Goal: Information Seeking & Learning: Find specific fact

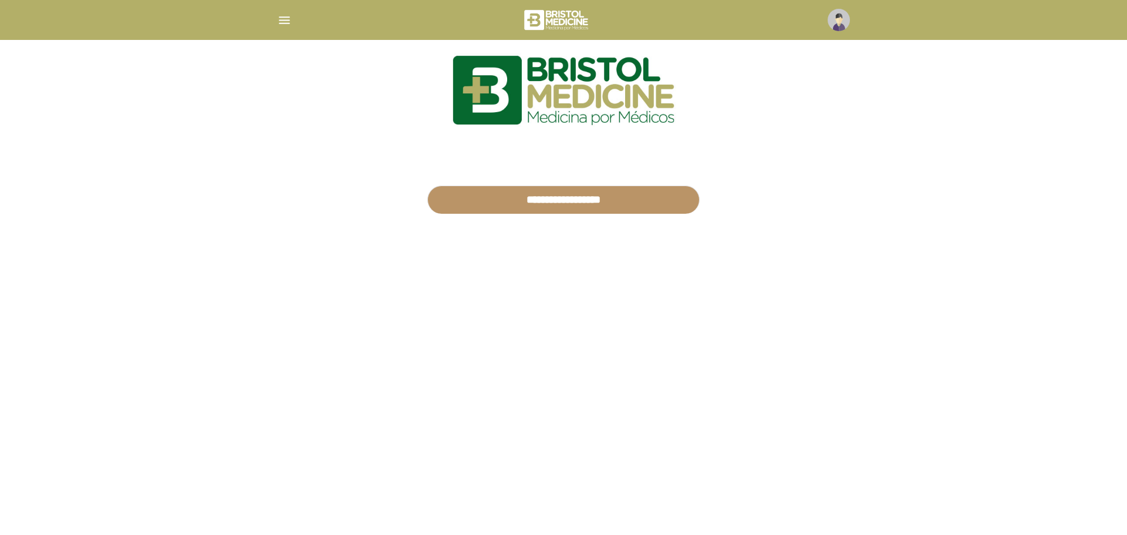
click at [280, 13] on img "button" at bounding box center [284, 20] width 15 height 15
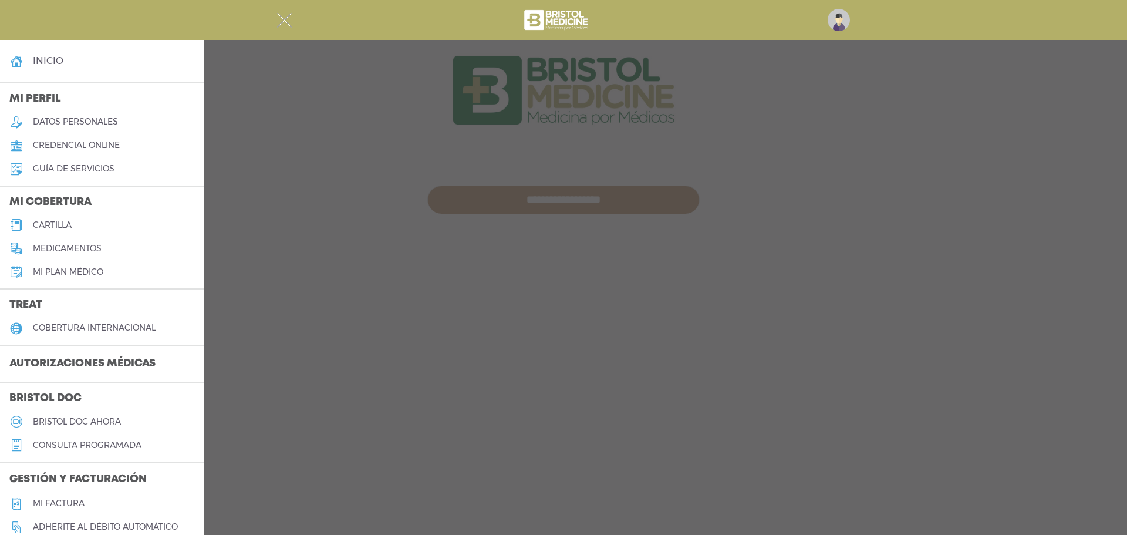
click at [837, 10] on img at bounding box center [838, 20] width 22 height 22
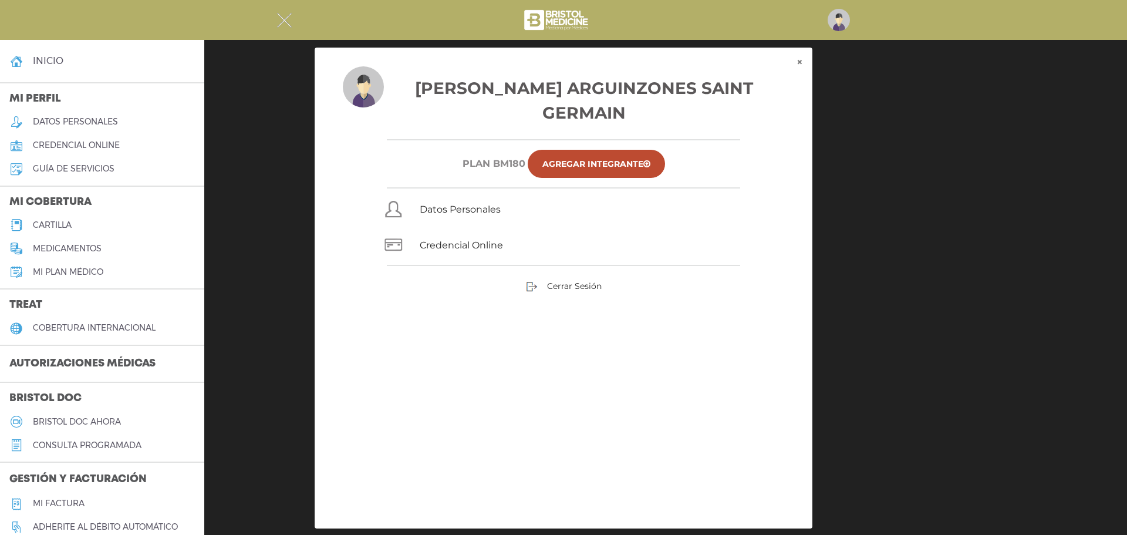
click at [70, 248] on h5 "medicamentos" at bounding box center [67, 249] width 69 height 10
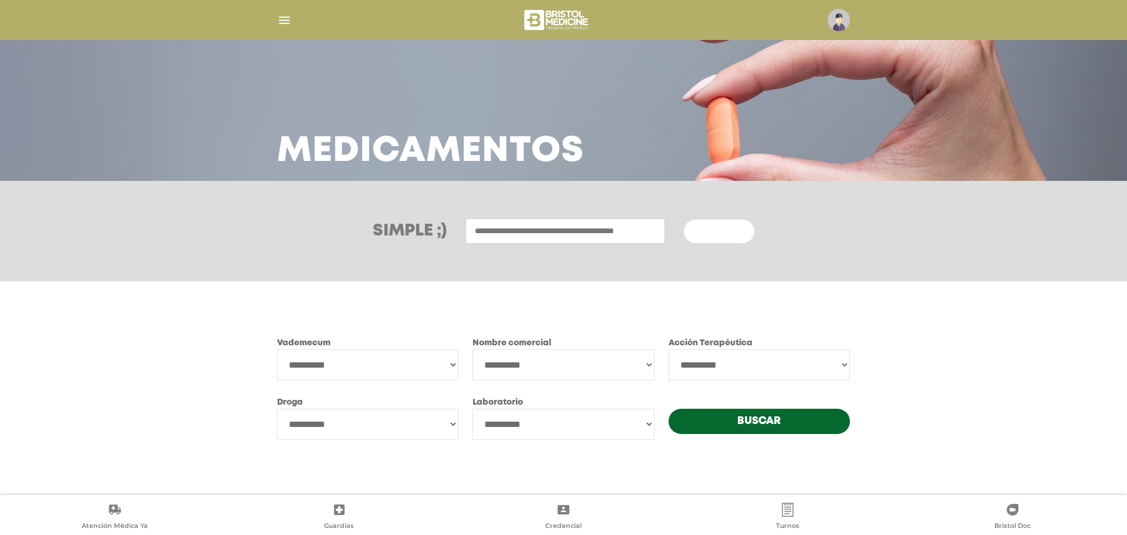
click at [504, 234] on input "text" at bounding box center [565, 230] width 200 height 25
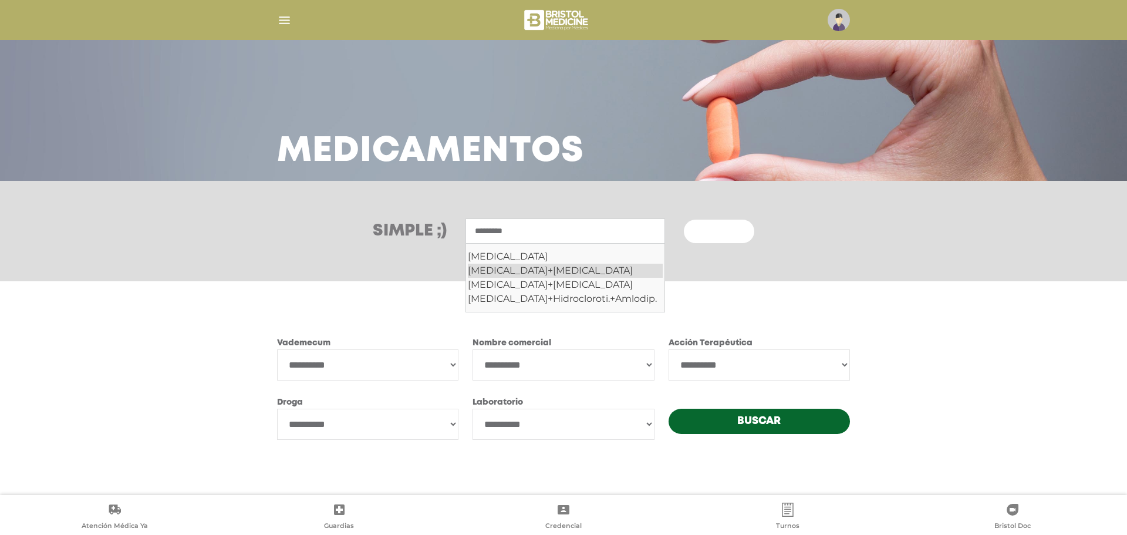
click at [549, 269] on div "Valsartan+Hidroclorotiazida" at bounding box center [565, 270] width 195 height 14
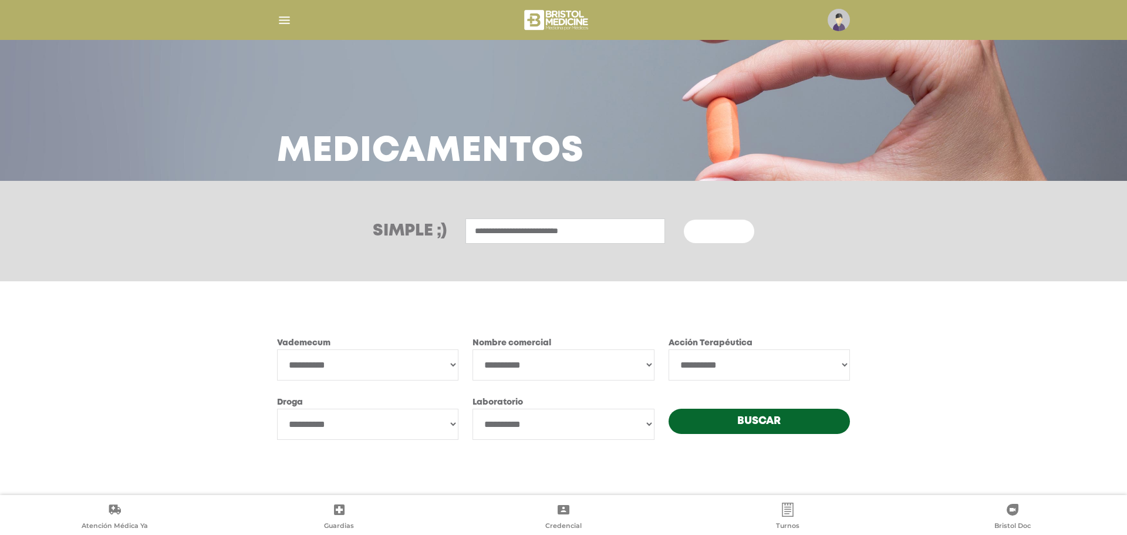
type input "**********"
click at [684, 219] on button "Buscar" at bounding box center [719, 230] width 70 height 23
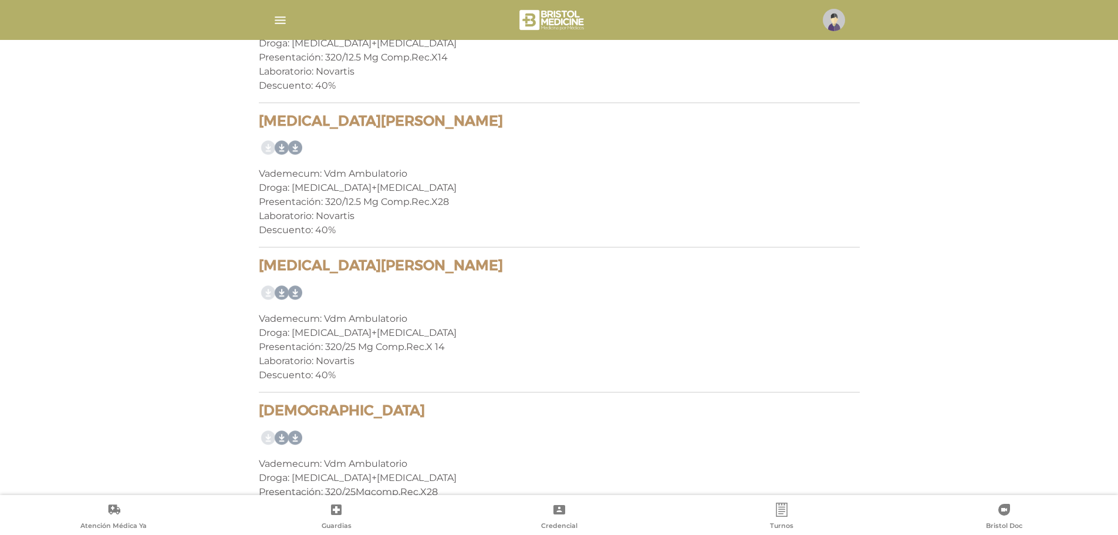
scroll to position [1936, 0]
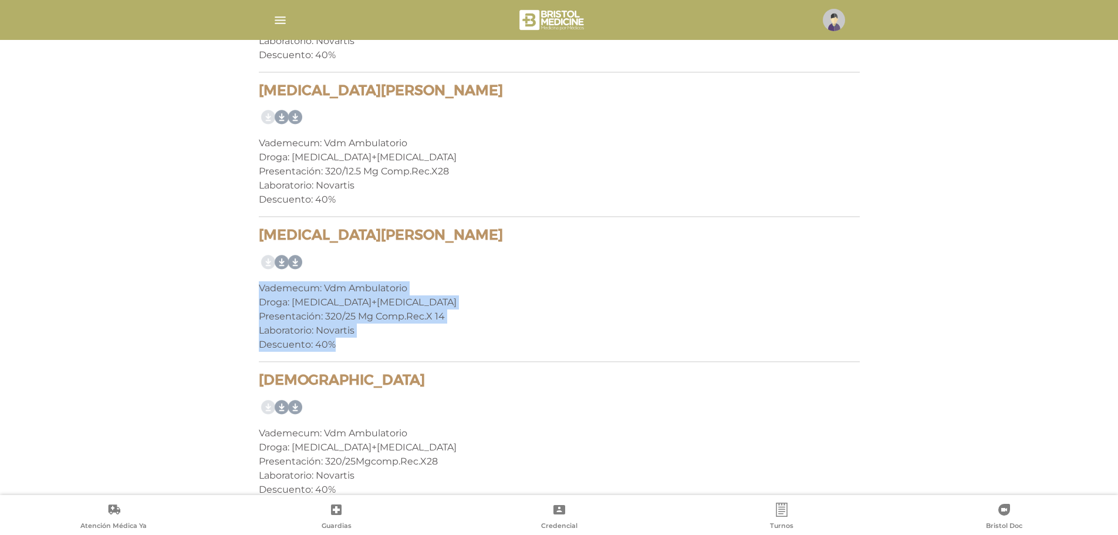
drag, startPoint x: 347, startPoint y: 347, endPoint x: 246, endPoint y: 292, distance: 115.8
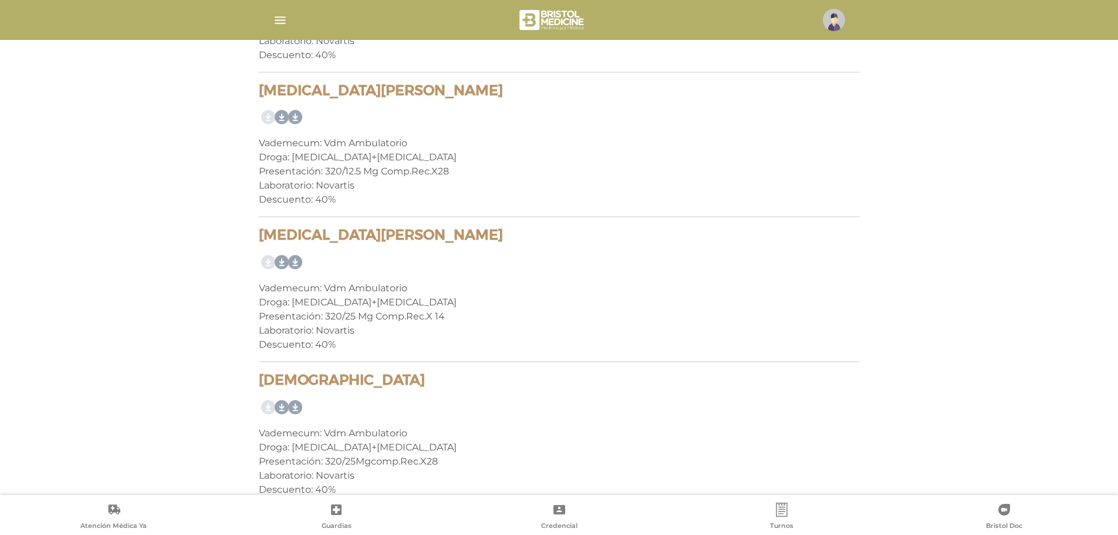
click at [344, 244] on h4 "Diovan D" at bounding box center [559, 235] width 601 height 17
drag, startPoint x: 335, startPoint y: 235, endPoint x: 259, endPoint y: 234, distance: 76.3
click at [259, 234] on h4 "Diovan D" at bounding box center [559, 235] width 601 height 17
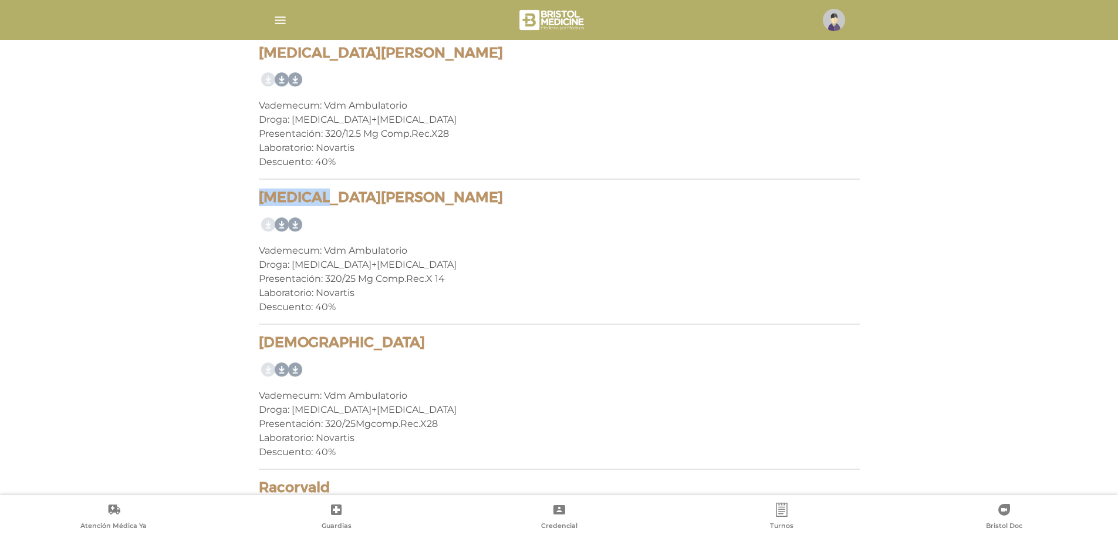
scroll to position [1995, 0]
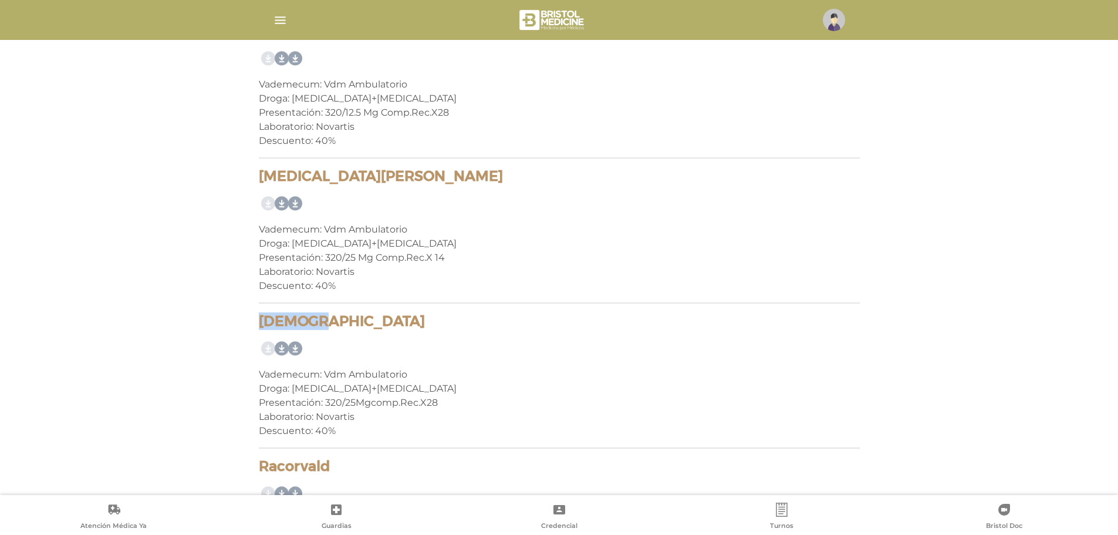
drag, startPoint x: 327, startPoint y: 320, endPoint x: 259, endPoint y: 310, distance: 68.8
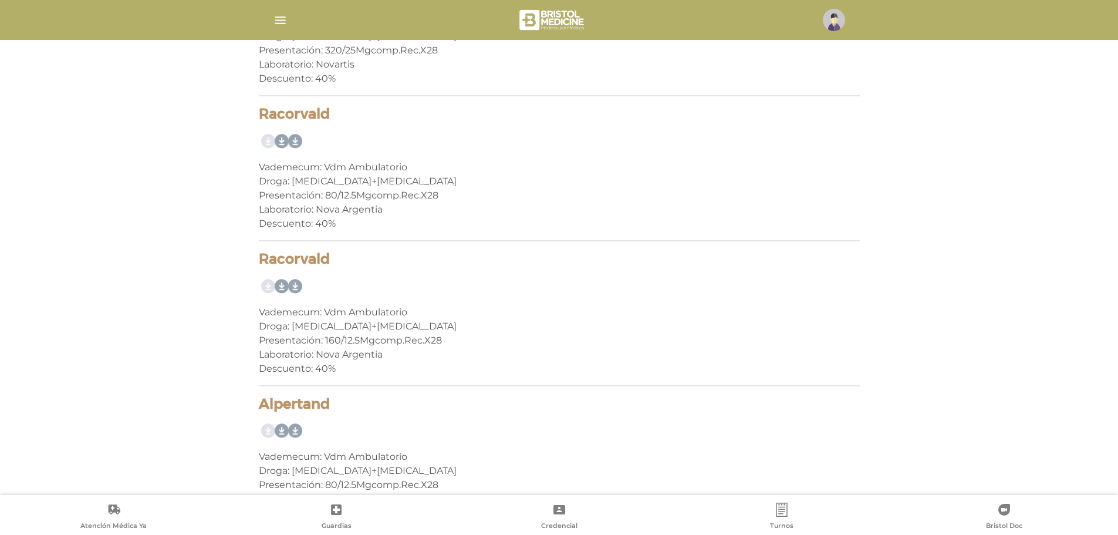
scroll to position [4302, 0]
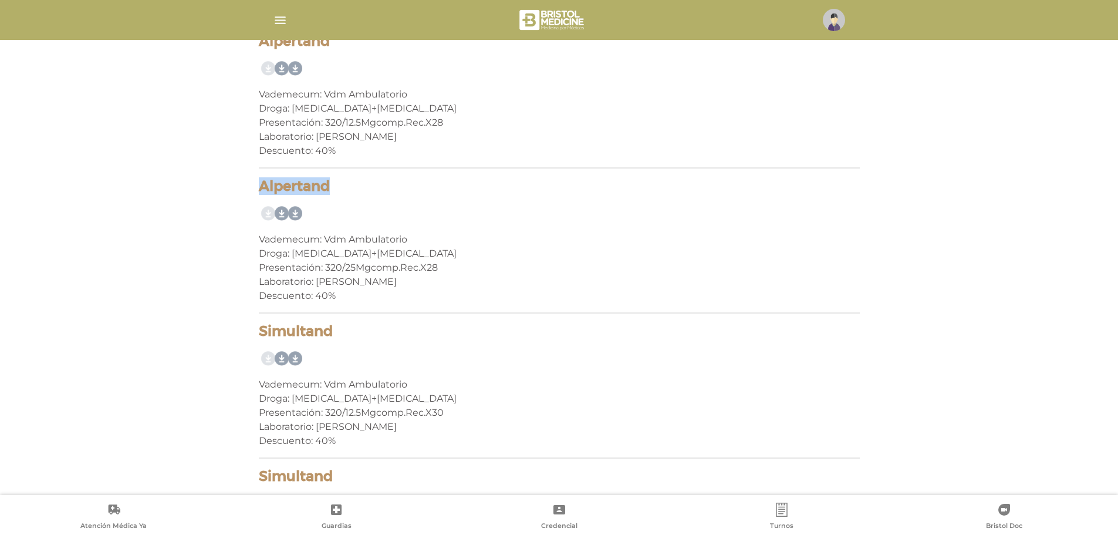
drag, startPoint x: 332, startPoint y: 190, endPoint x: 260, endPoint y: 182, distance: 72.5
click at [260, 182] on h4 "Alpertand" at bounding box center [559, 186] width 601 height 17
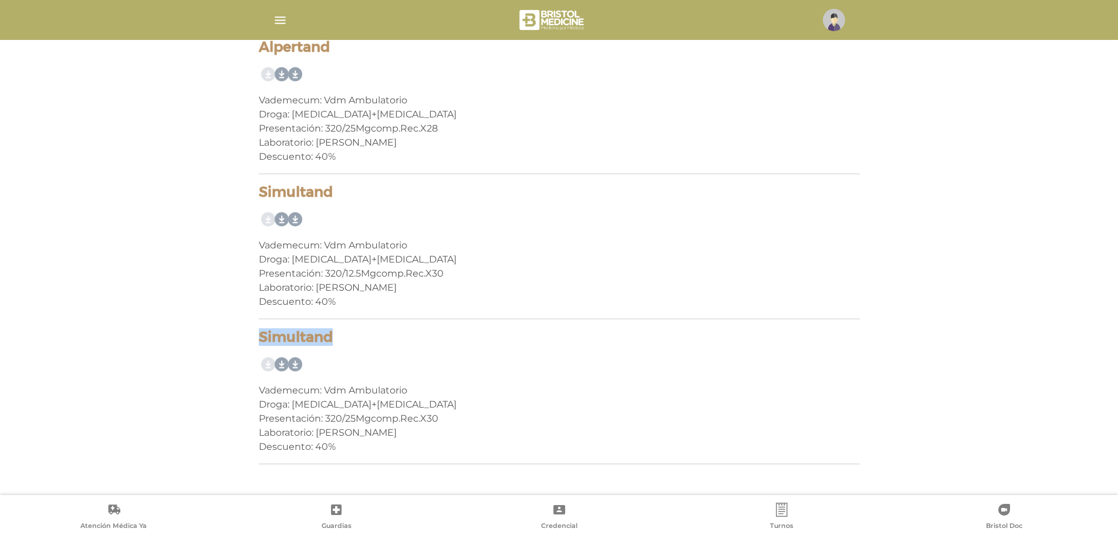
drag, startPoint x: 337, startPoint y: 336, endPoint x: 252, endPoint y: 334, distance: 85.1
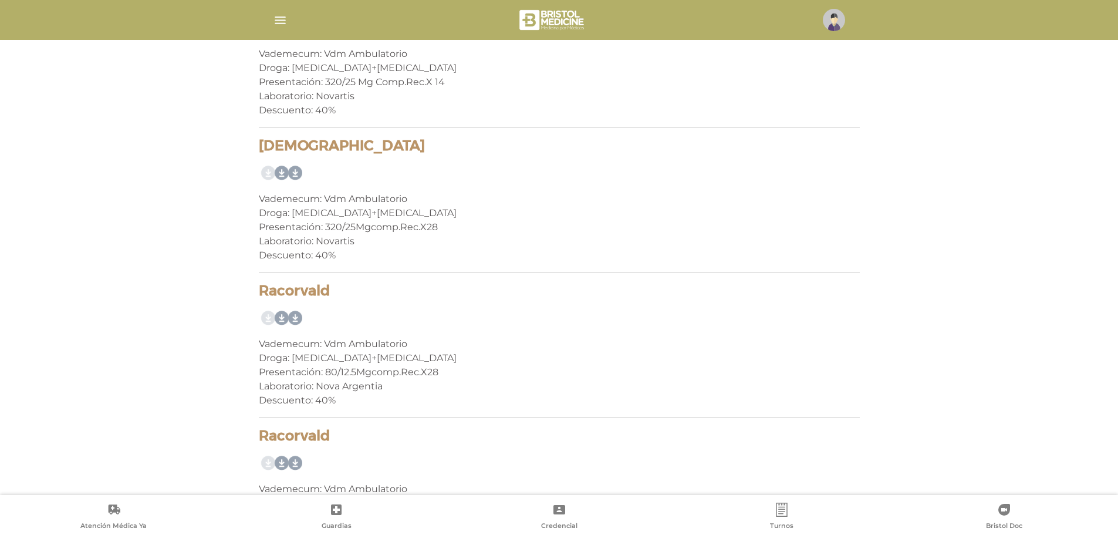
scroll to position [2171, 0]
click at [278, 173] on link at bounding box center [279, 172] width 19 height 19
click at [293, 168] on link at bounding box center [292, 172] width 19 height 19
click at [323, 173] on link at bounding box center [319, 172] width 19 height 19
click at [305, 172] on link at bounding box center [306, 172] width 19 height 19
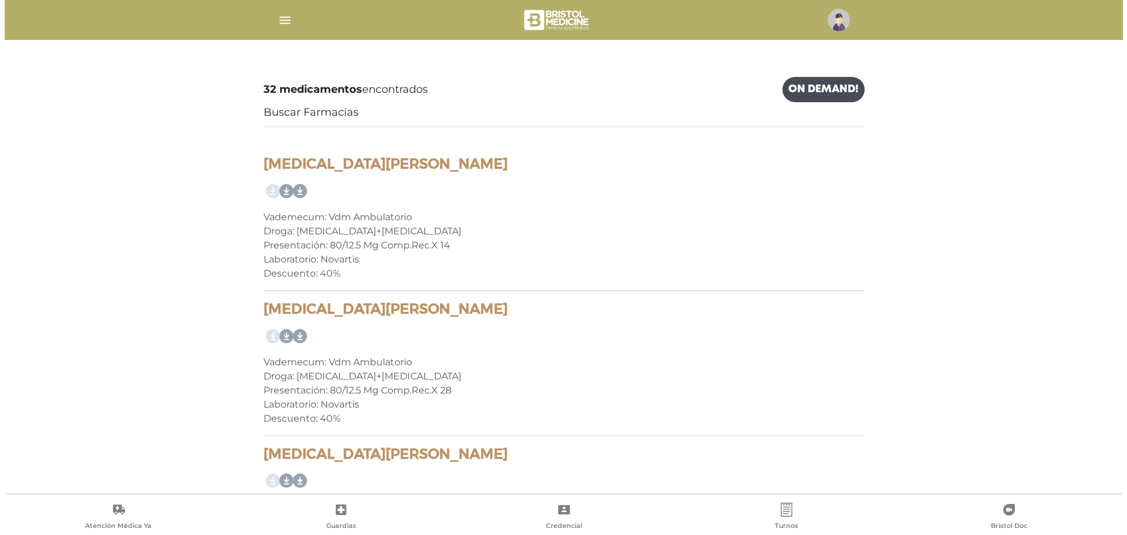
scroll to position [0, 0]
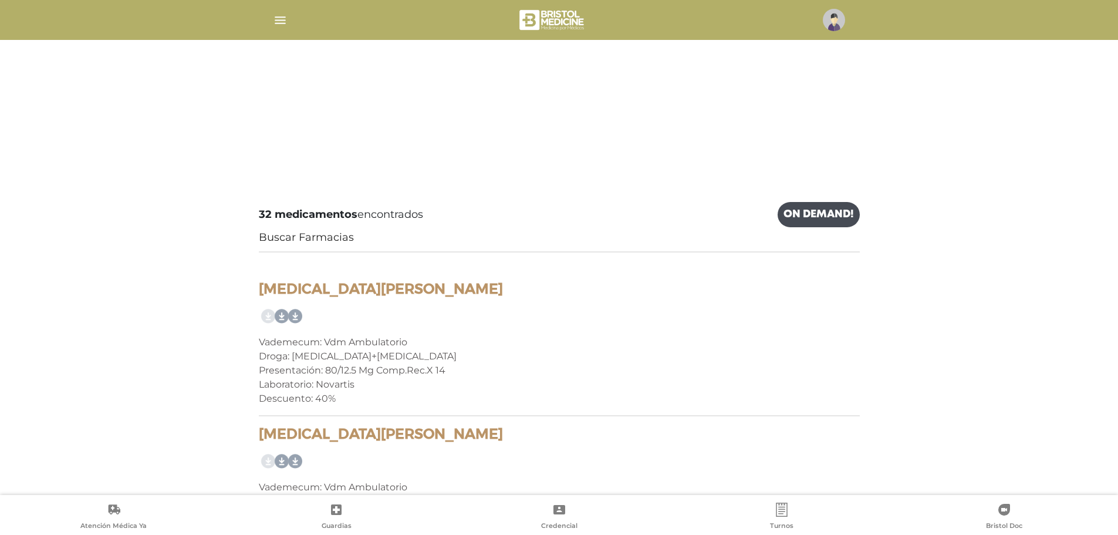
click at [278, 19] on img "button" at bounding box center [280, 20] width 15 height 15
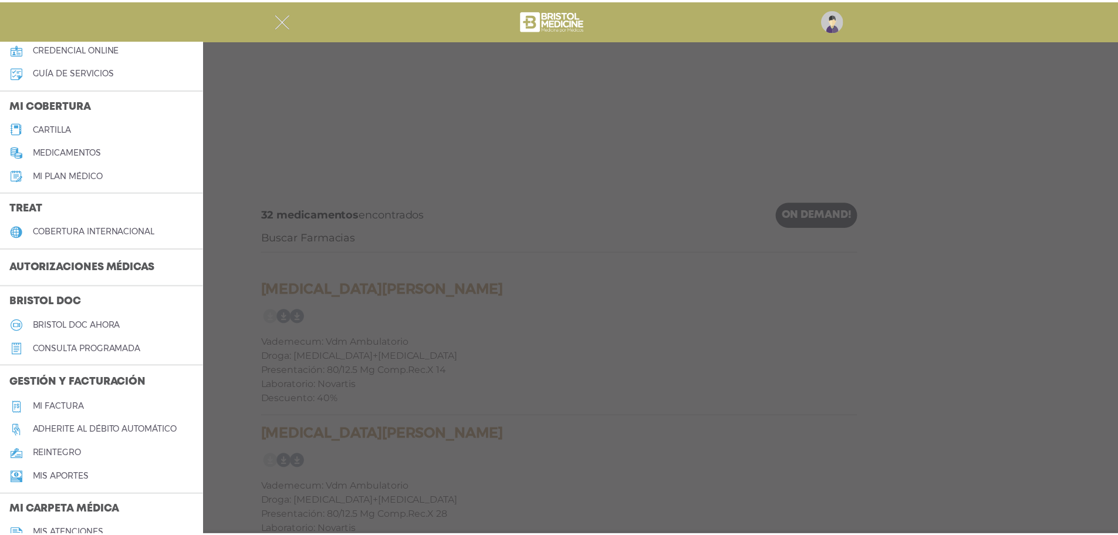
scroll to position [117, 0]
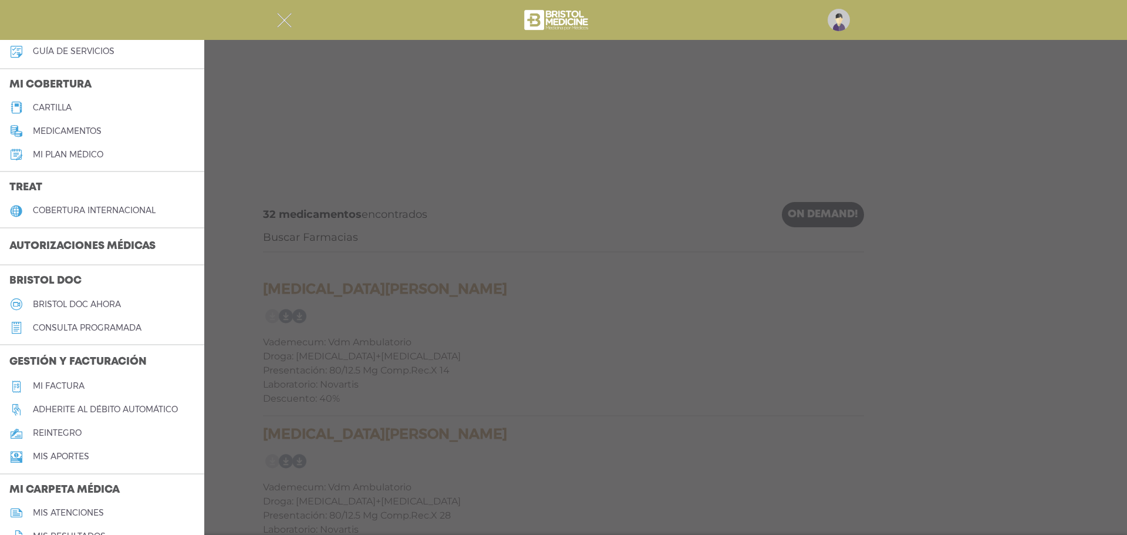
click at [75, 430] on h5 "reintegro" at bounding box center [57, 433] width 49 height 10
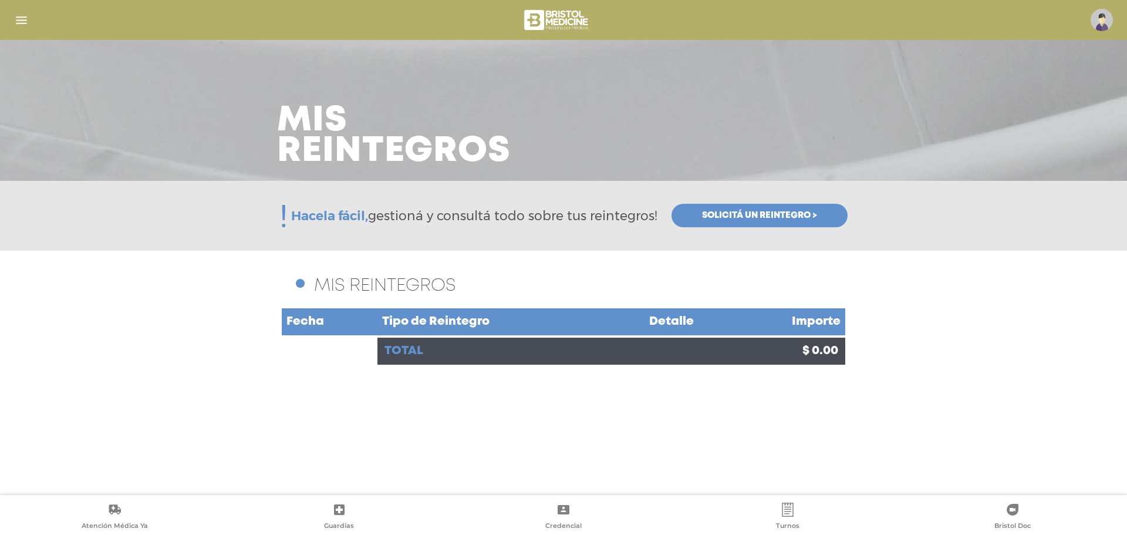
click at [15, 23] on img "button" at bounding box center [21, 20] width 15 height 15
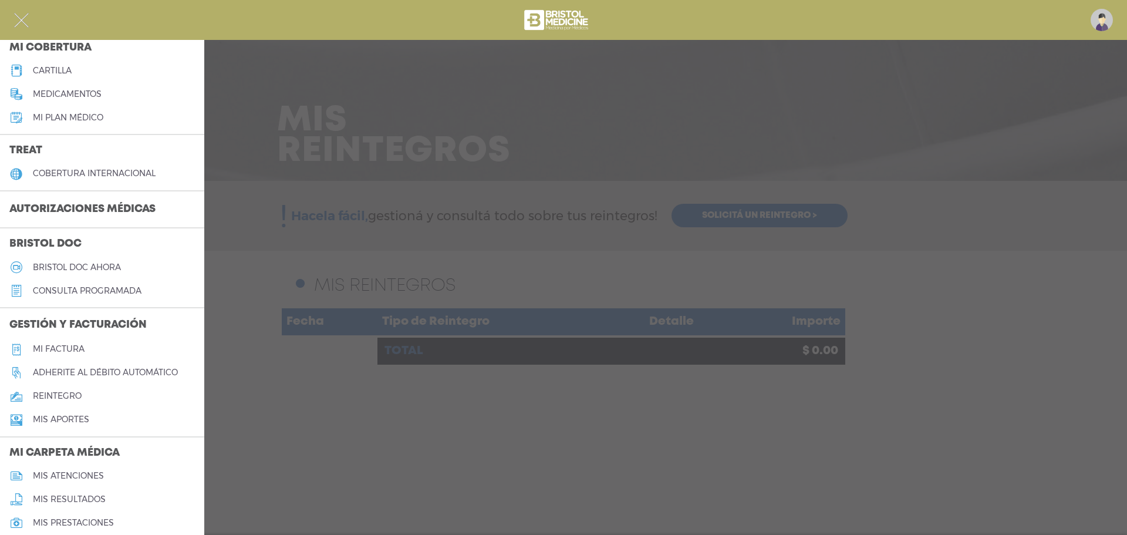
scroll to position [176, 0]
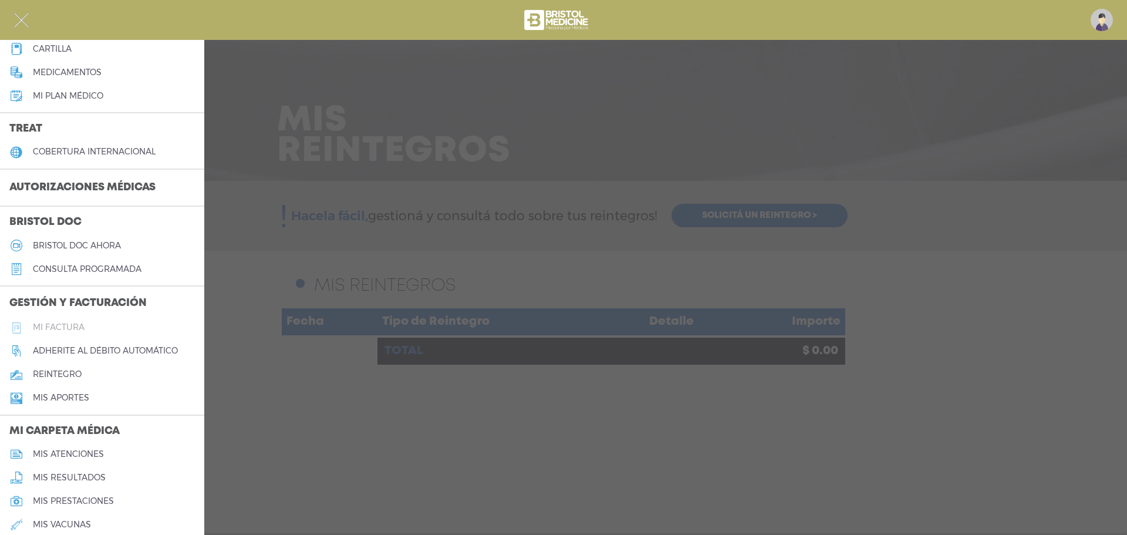
click at [61, 325] on h5 "Mi factura" at bounding box center [59, 327] width 52 height 10
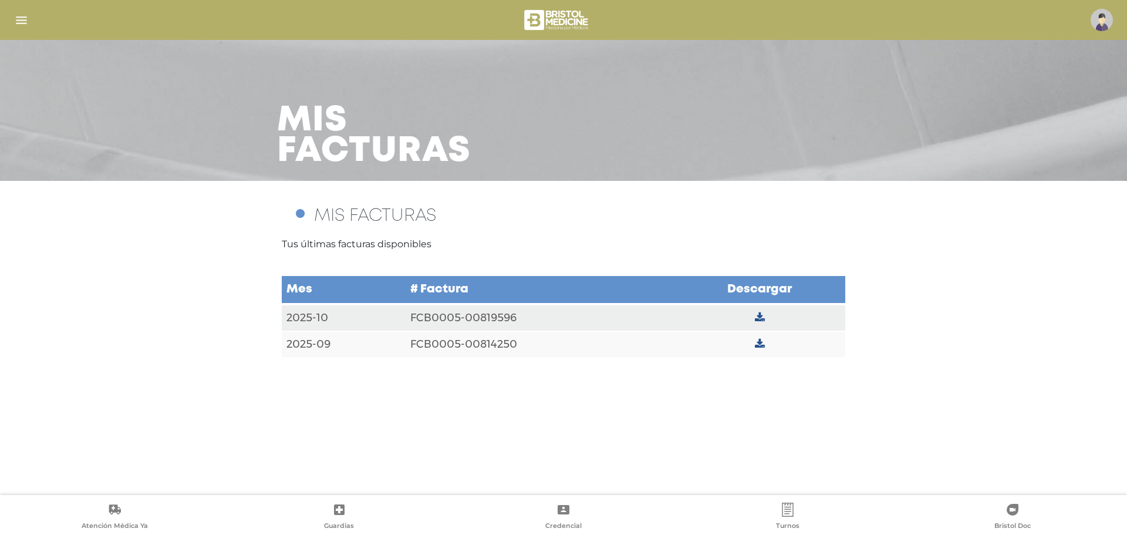
click at [762, 317] on icon at bounding box center [760, 317] width 10 height 11
